Goal: Task Accomplishment & Management: Manage account settings

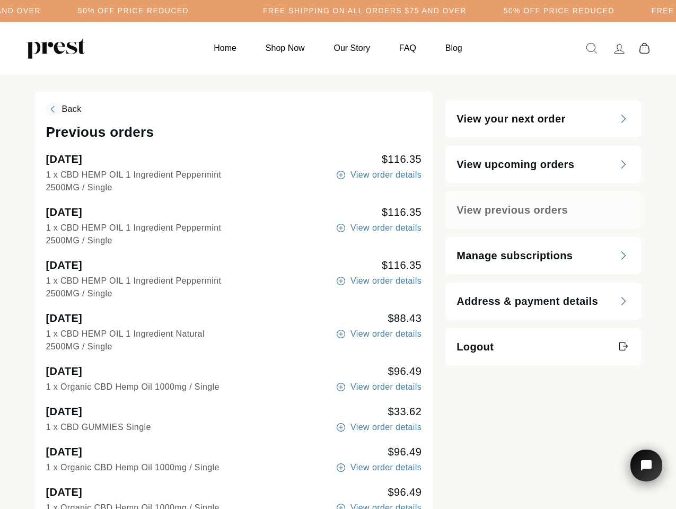
click at [338, 292] on div "View order details" at bounding box center [328, 287] width 187 height 25
click at [63, 109] on span "Back" at bounding box center [72, 108] width 20 height 9
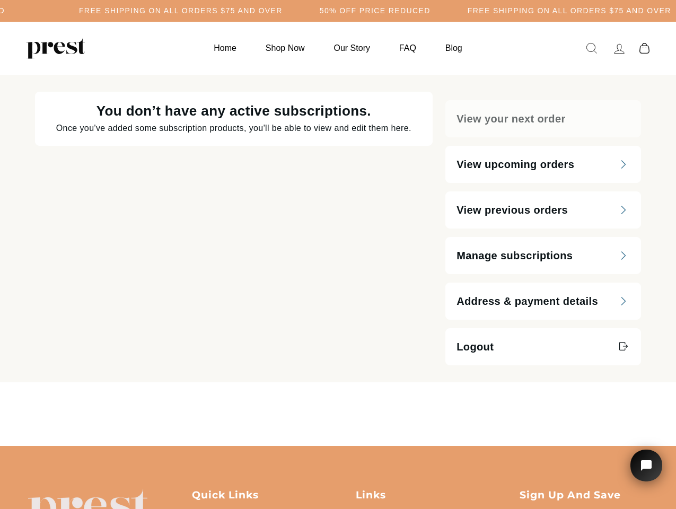
click at [378, 228] on div "You don’t have any active subscriptions. Once you've added some subscription pr…" at bounding box center [234, 229] width 398 height 274
click at [378, 281] on div "You don’t have any active subscriptions. Once you've added some subscription pr…" at bounding box center [234, 229] width 398 height 274
click at [378, 334] on div "You don’t have any active subscriptions. Once you've added some subscription pr…" at bounding box center [234, 229] width 398 height 274
click at [378, 387] on main "You don’t have any active subscriptions. Once you've added some subscription pr…" at bounding box center [338, 260] width 676 height 371
click at [378, 428] on main "You don’t have any active subscriptions. Once you've added some subscription pr…" at bounding box center [338, 260] width 676 height 371
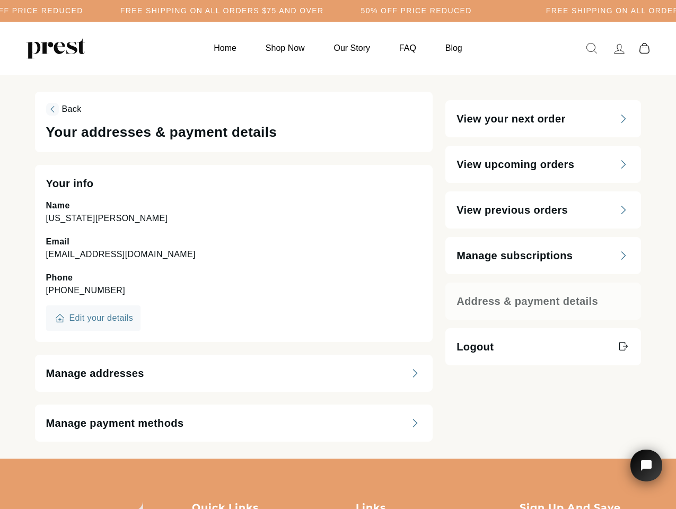
click at [324, 11] on h5 "Free Shipping on all orders $75 and over" at bounding box center [222, 10] width 204 height 9
click at [338, 267] on div "Name Georgia Hansen Email bodyserenity@hotmail.com Phone +18479038383" at bounding box center [234, 248] width 376 height 98
click at [63, 109] on span "Back" at bounding box center [72, 108] width 20 height 9
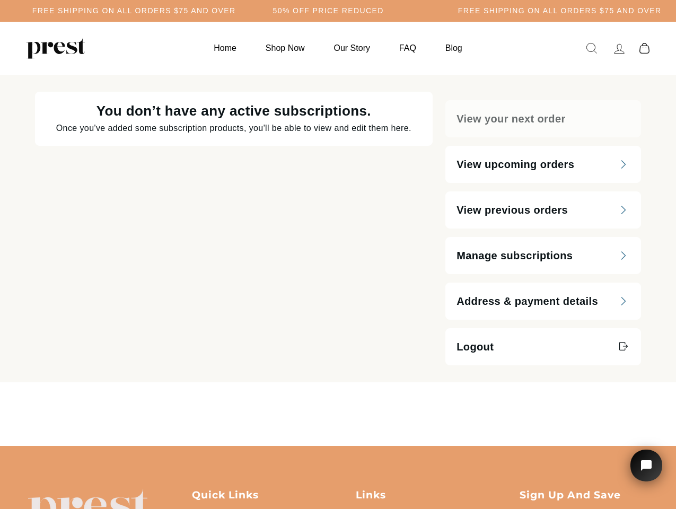
click at [93, 318] on div "You don’t have any active subscriptions. Once you've added some subscription pr…" at bounding box center [234, 229] width 398 height 274
click at [647, 466] on icon "Open chat widget" at bounding box center [652, 466] width 16 height 16
